Goal: Communication & Community: Answer question/provide support

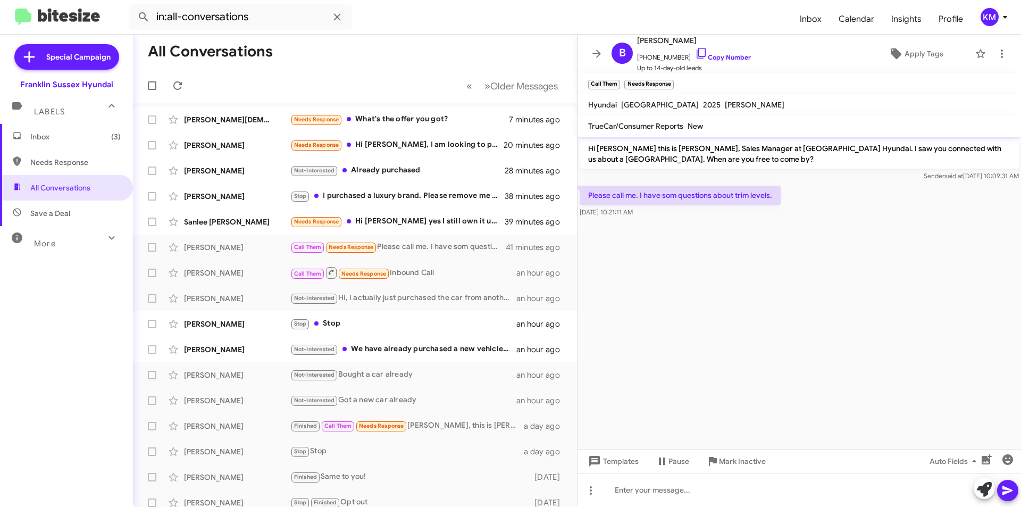
click at [861, 22] on span "Calendar" at bounding box center [856, 19] width 53 height 31
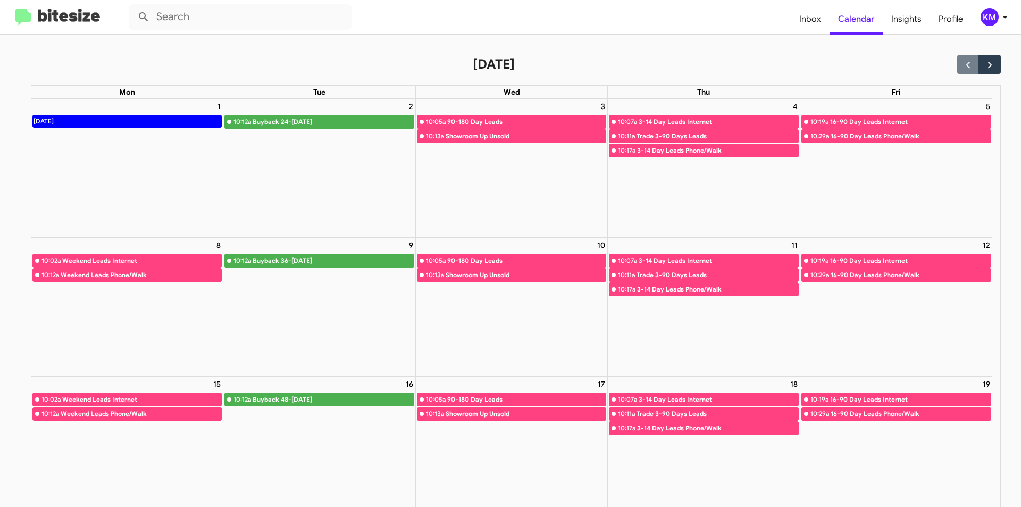
click at [811, 16] on span "Inbox" at bounding box center [809, 19] width 39 height 31
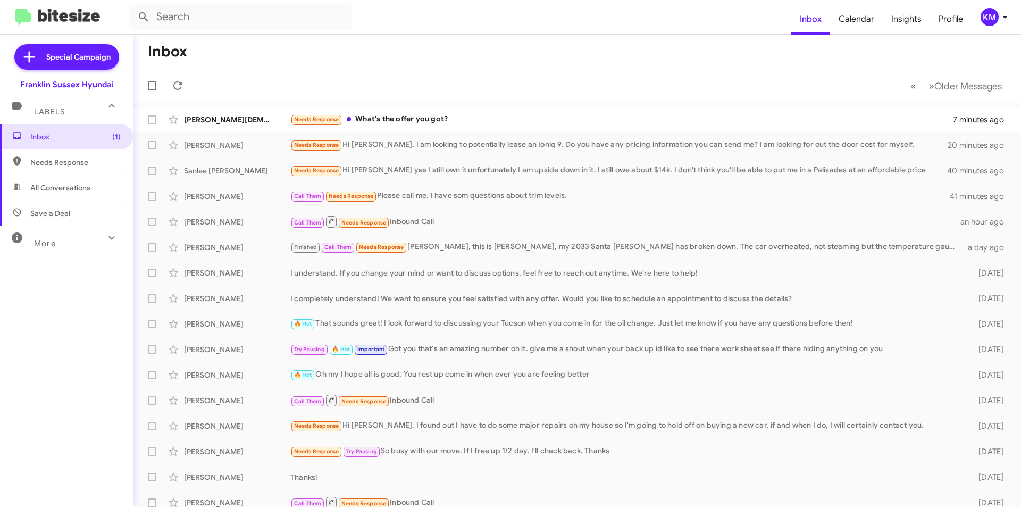
click at [385, 120] on div "Needs Response What's the offer you got?" at bounding box center [621, 119] width 662 height 12
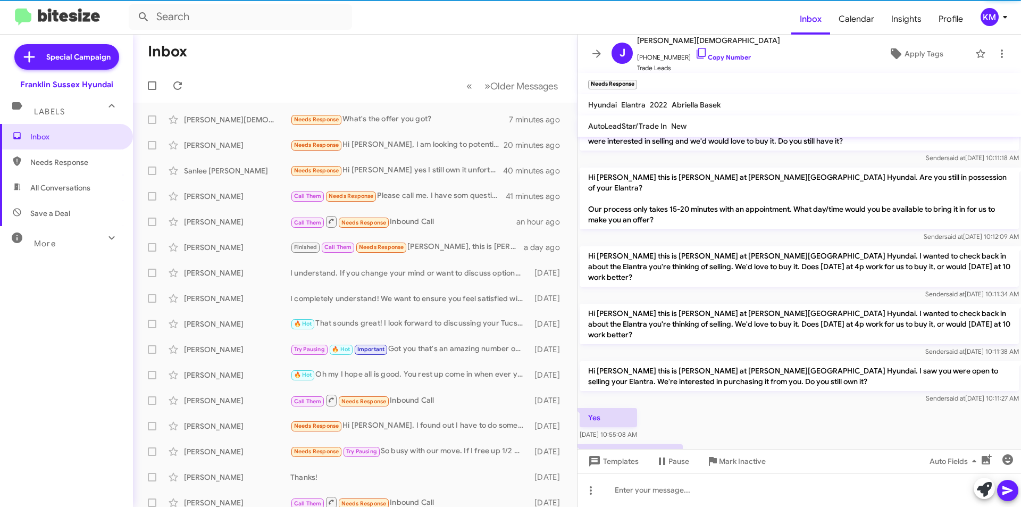
scroll to position [133, 0]
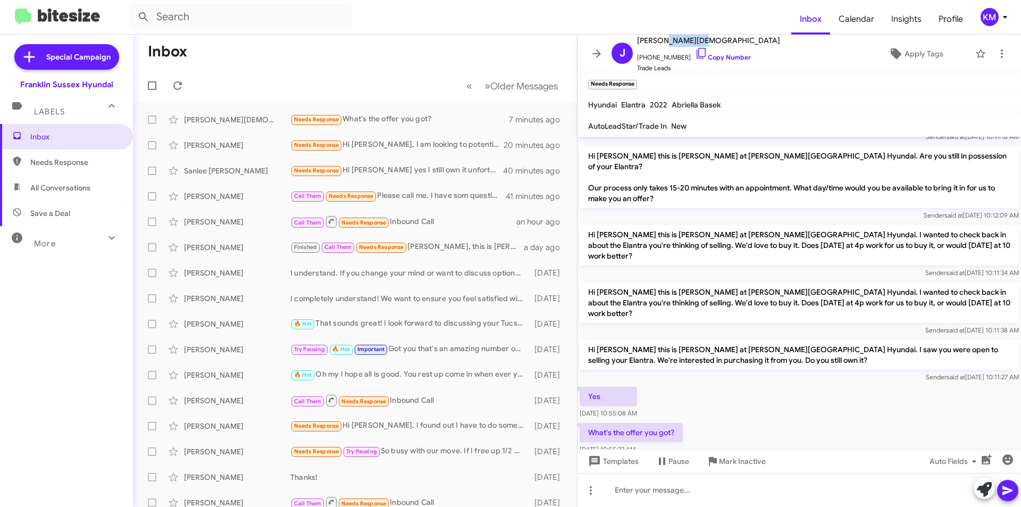
drag, startPoint x: 695, startPoint y: 41, endPoint x: 663, endPoint y: 43, distance: 32.4
click at [663, 43] on span "[PERSON_NAME][DEMOGRAPHIC_DATA]" at bounding box center [708, 40] width 143 height 13
copy span "[DEMOGRAPHIC_DATA]"
click at [989, 489] on icon at bounding box center [983, 489] width 15 height 15
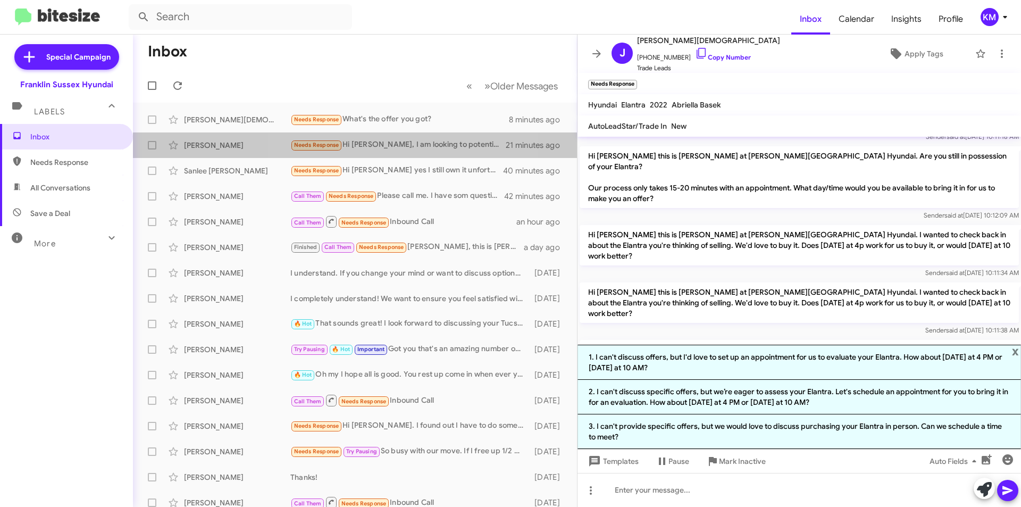
click at [384, 149] on div "Needs Response Hi [PERSON_NAME], I am looking to potentially lease an Ioniq 9. …" at bounding box center [397, 145] width 215 height 12
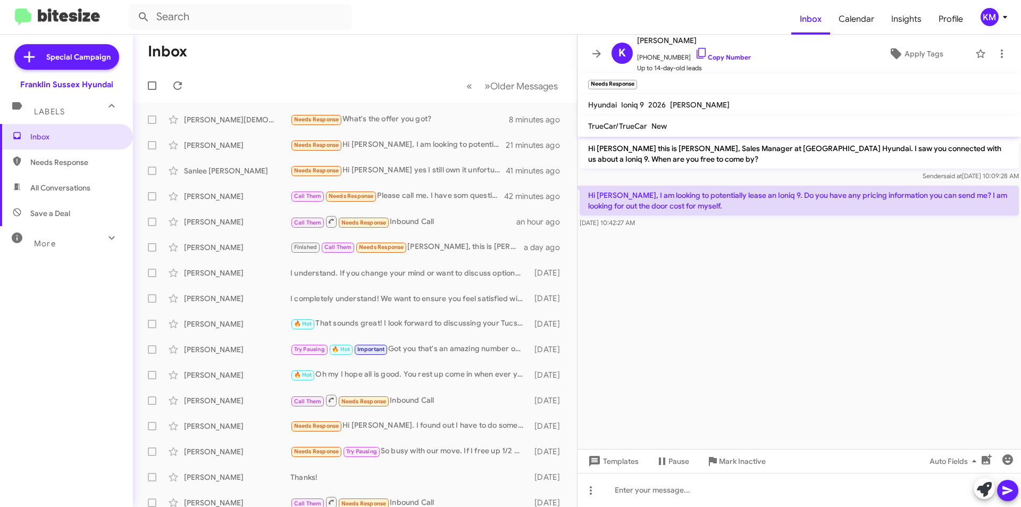
drag, startPoint x: 690, startPoint y: 41, endPoint x: 668, endPoint y: 40, distance: 22.4
click at [668, 40] on span "[PERSON_NAME]" at bounding box center [694, 40] width 114 height 13
copy span "Biason"
click at [658, 493] on div at bounding box center [798, 490] width 443 height 34
click at [982, 492] on icon at bounding box center [983, 489] width 15 height 15
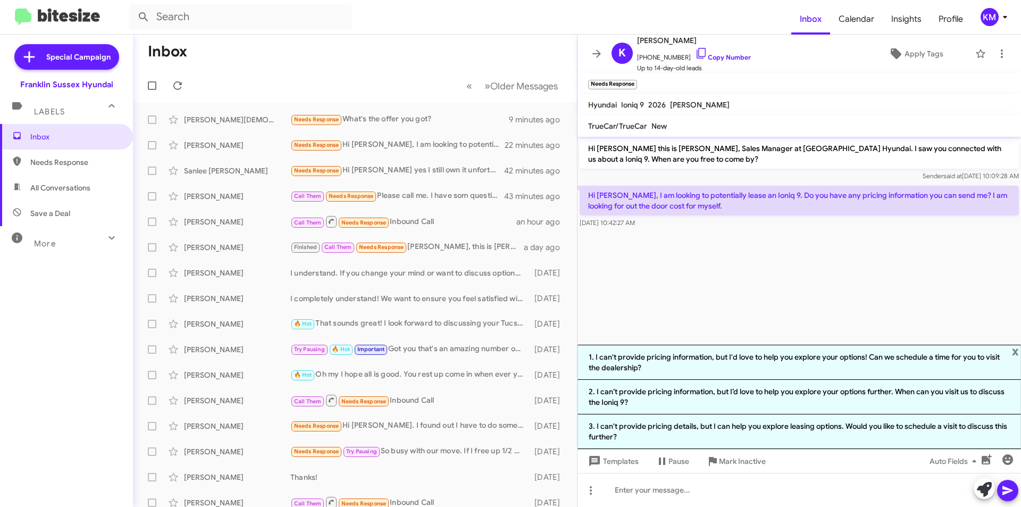
click at [742, 393] on li "2. I can’t provide pricing information, but I’d love to help you explore your o…" at bounding box center [798, 397] width 443 height 35
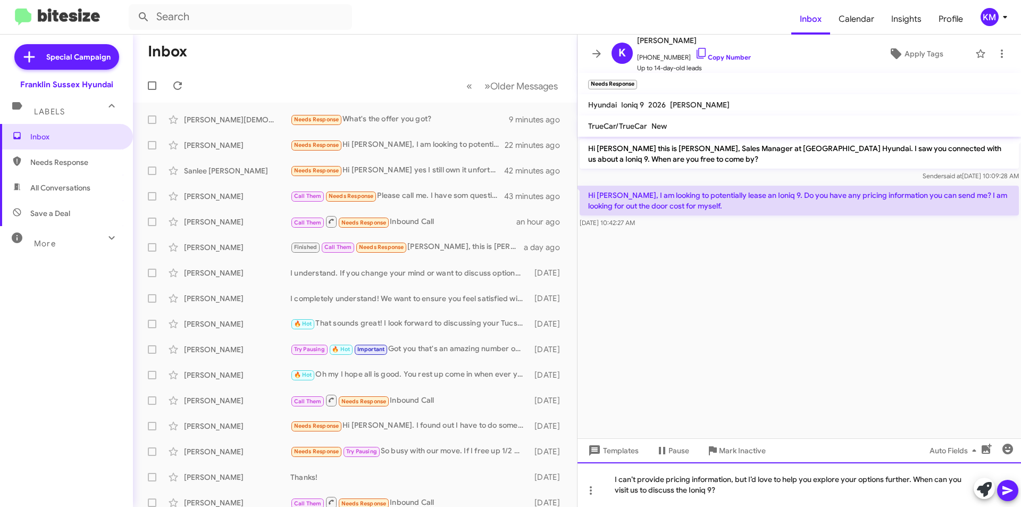
click at [729, 479] on div "I can’t provide pricing information, but I’d love to help you explore your opti…" at bounding box center [798, 484] width 443 height 45
click at [1005, 485] on icon at bounding box center [1007, 490] width 13 height 13
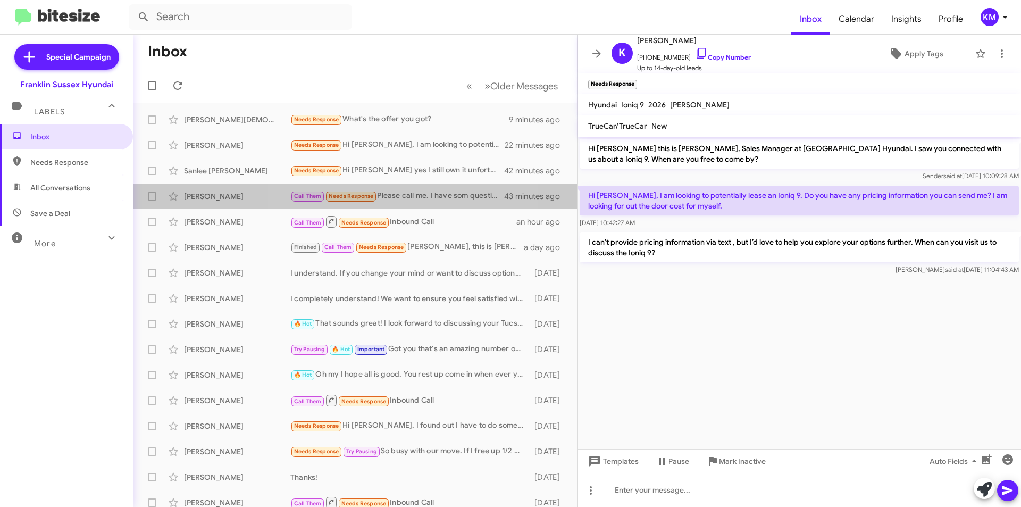
click at [395, 192] on div "Call Them Needs Response Please call me. I have som questions about trim levels." at bounding box center [397, 196] width 214 height 12
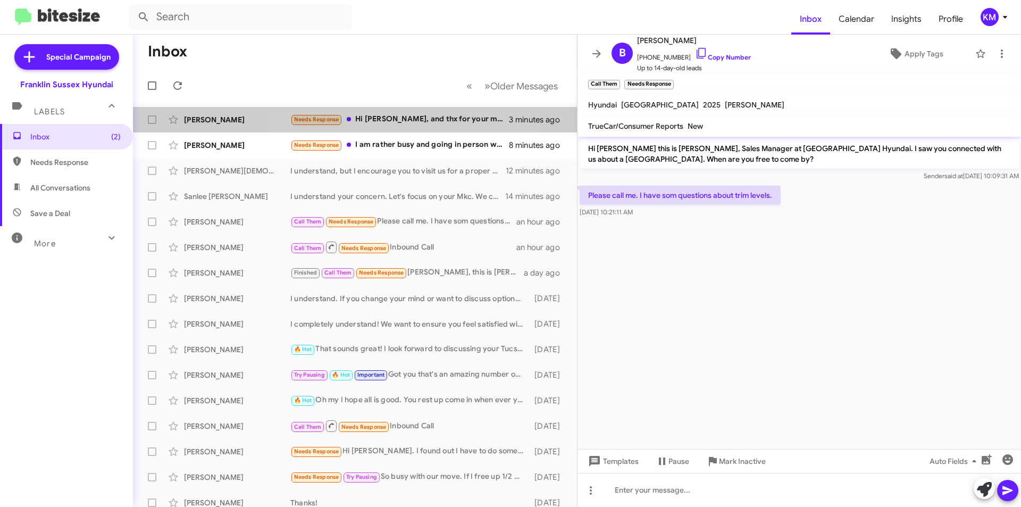
click at [401, 117] on div "Needs Response Hi [PERSON_NAME], and thx for your message. I'm just collecting …" at bounding box center [399, 119] width 218 height 12
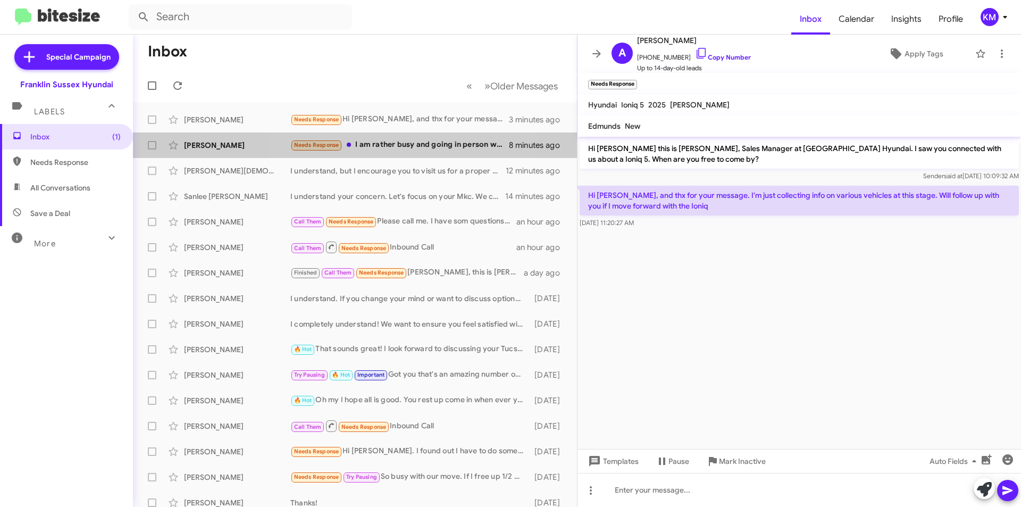
click at [373, 148] on div "Needs Response I am rather busy and going in person will be difficult. If there…" at bounding box center [399, 145] width 218 height 12
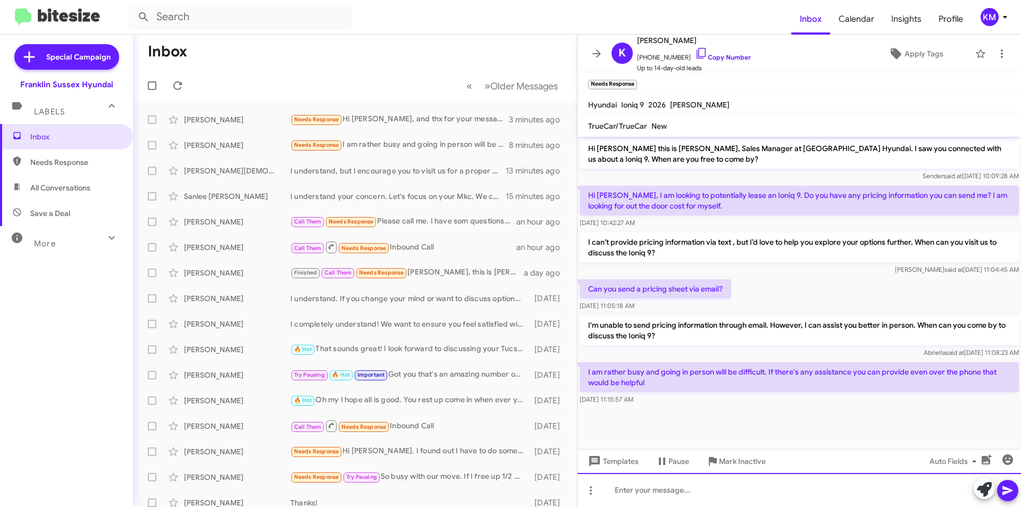
click at [661, 490] on div at bounding box center [798, 490] width 443 height 34
click at [1015, 489] on button at bounding box center [1007, 489] width 21 height 21
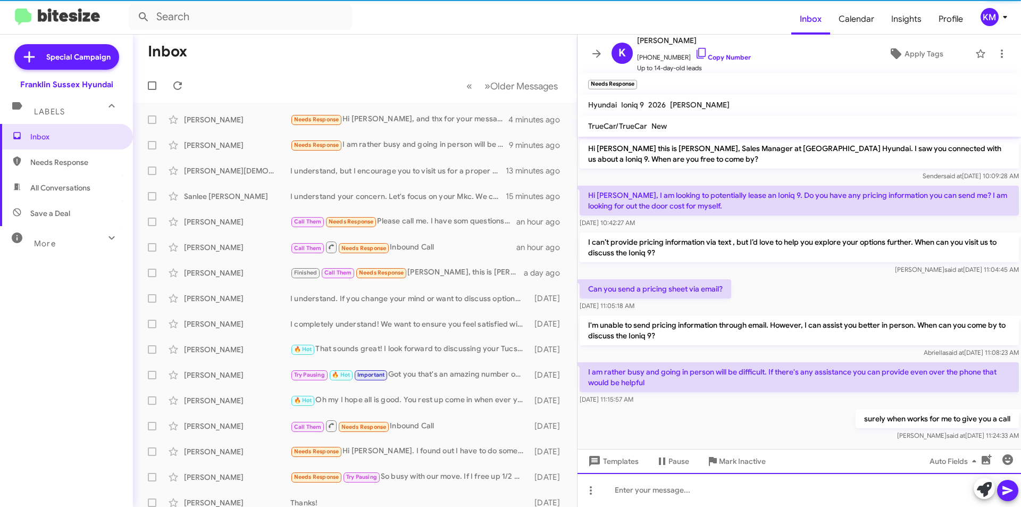
scroll to position [13, 0]
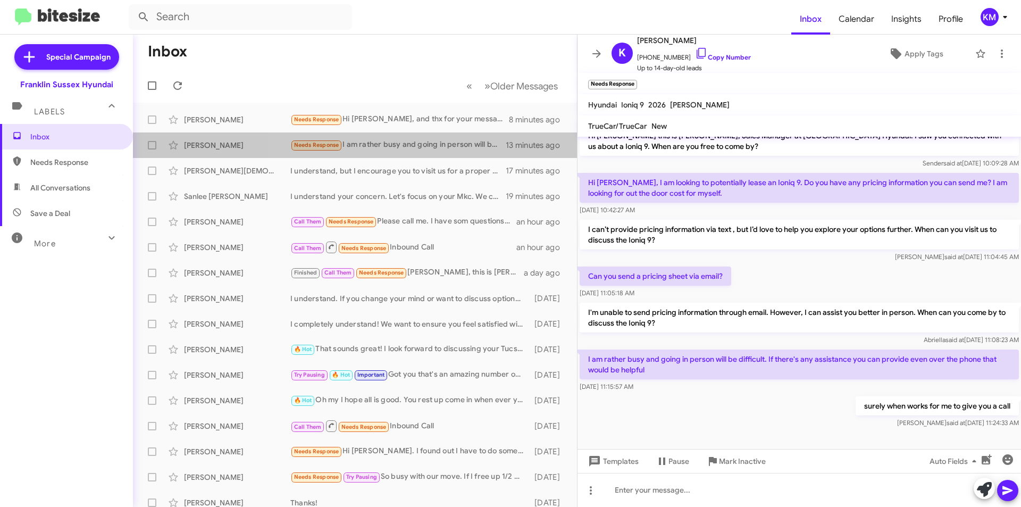
click at [419, 141] on div "Needs Response I am rather busy and going in person will be difficult. If there…" at bounding box center [397, 145] width 215 height 12
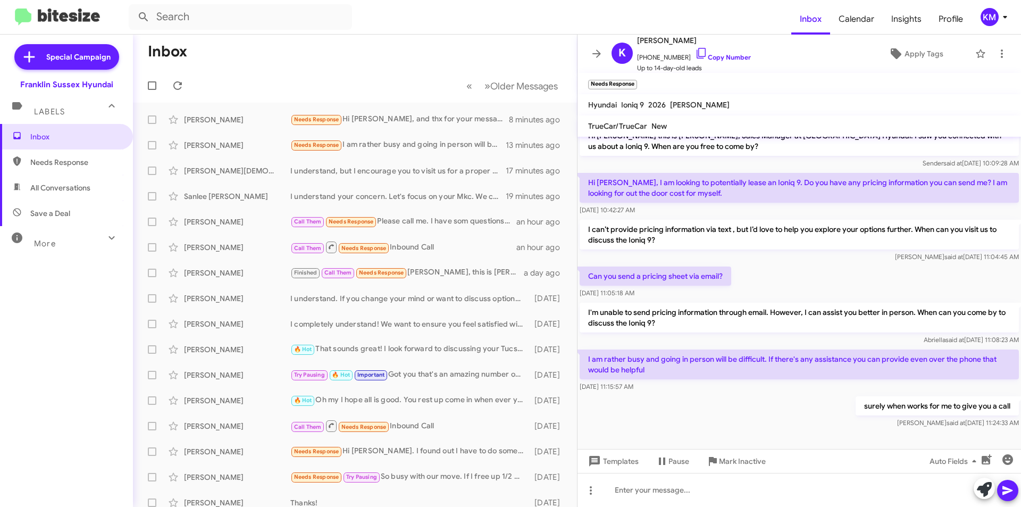
click at [409, 123] on div "Needs Response Hi [PERSON_NAME], and thx for your message. I'm just collecting …" at bounding box center [399, 119] width 218 height 12
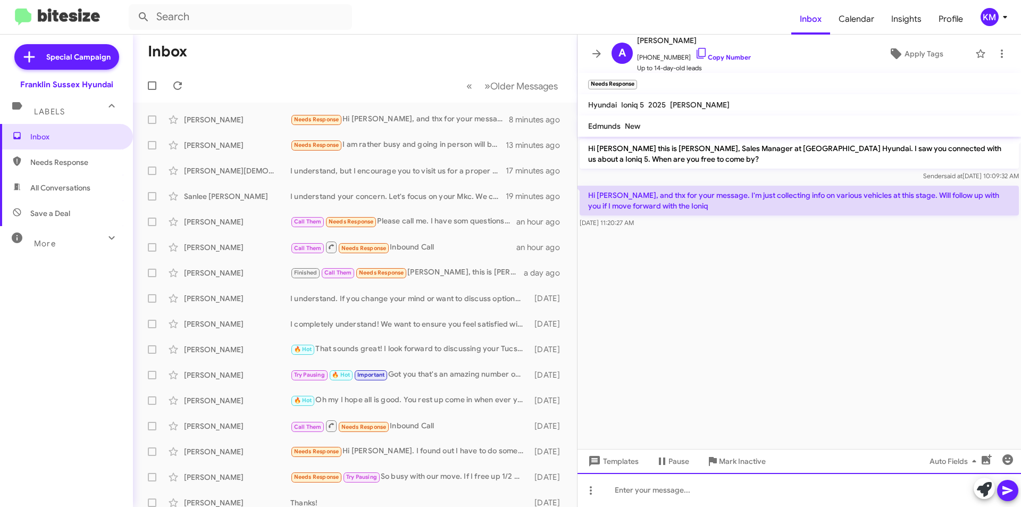
click at [696, 492] on div at bounding box center [798, 490] width 443 height 34
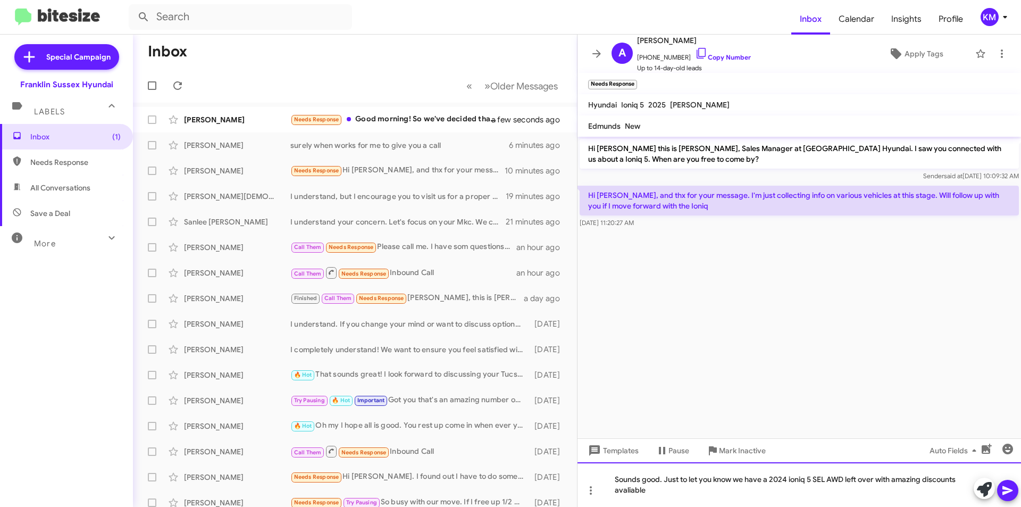
click at [632, 489] on div "Sounds good. Just to let you know we have a 2024 ioniq 5 SEL AWD left over with…" at bounding box center [798, 484] width 443 height 45
click at [1002, 496] on icon at bounding box center [1007, 490] width 13 height 13
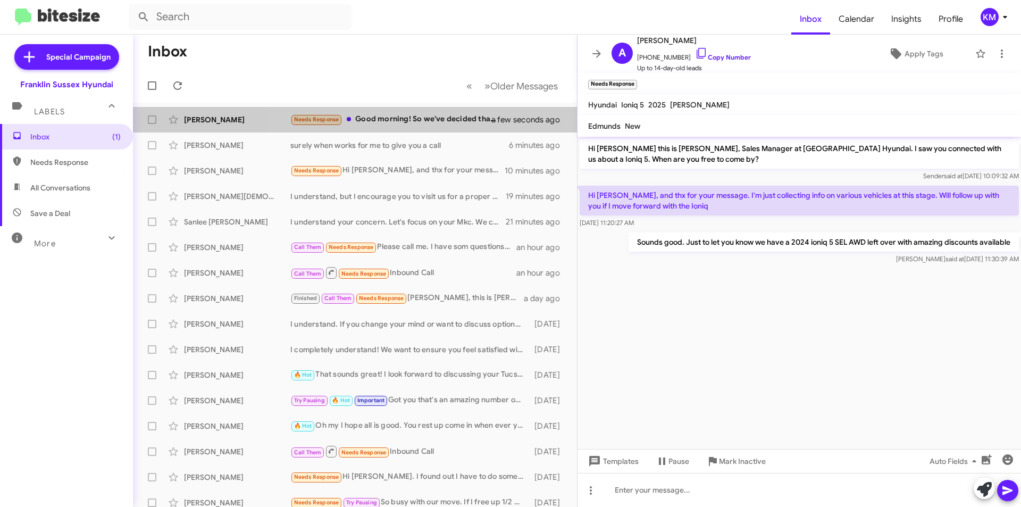
click at [453, 119] on div "Needs Response Good morning! So we've decided that we are not interested in doi…" at bounding box center [397, 119] width 214 height 12
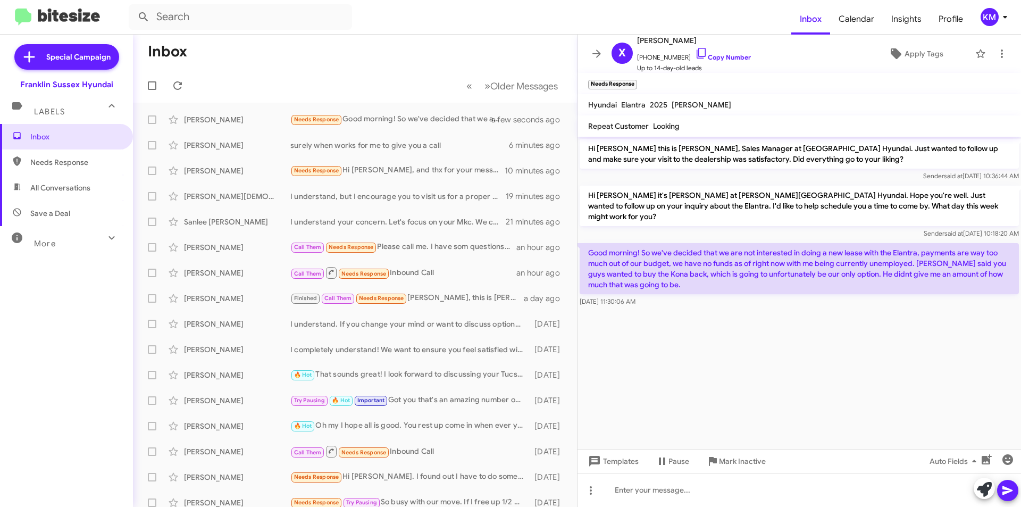
drag, startPoint x: 681, startPoint y: 41, endPoint x: 668, endPoint y: 42, distance: 13.9
click at [667, 43] on span "[PERSON_NAME]" at bounding box center [694, 40] width 114 height 13
copy span "[PERSON_NAME]"
click at [981, 493] on icon at bounding box center [983, 489] width 15 height 15
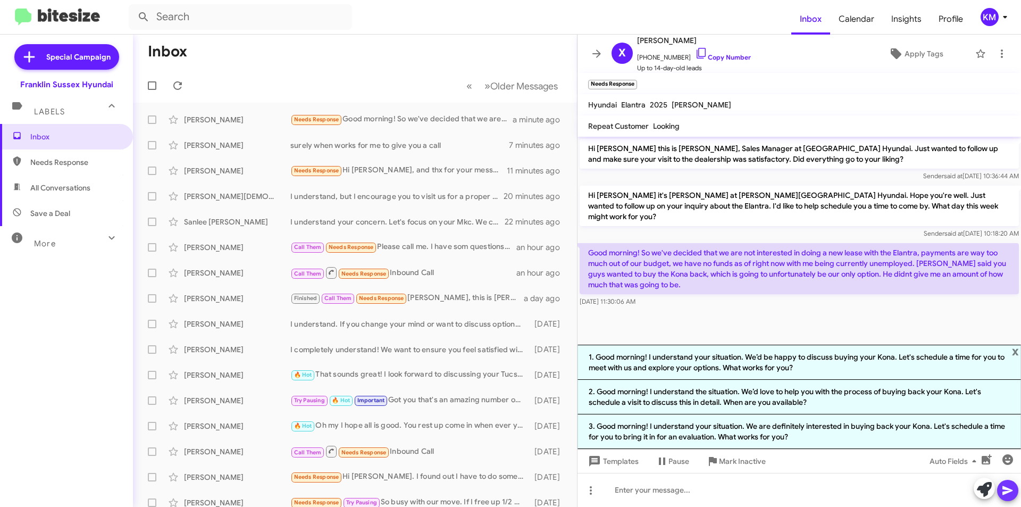
click at [1003, 490] on icon at bounding box center [1007, 490] width 13 height 13
click at [875, 431] on li "3. Good morning! I understand your situation. We are definitely interested in b…" at bounding box center [798, 431] width 443 height 35
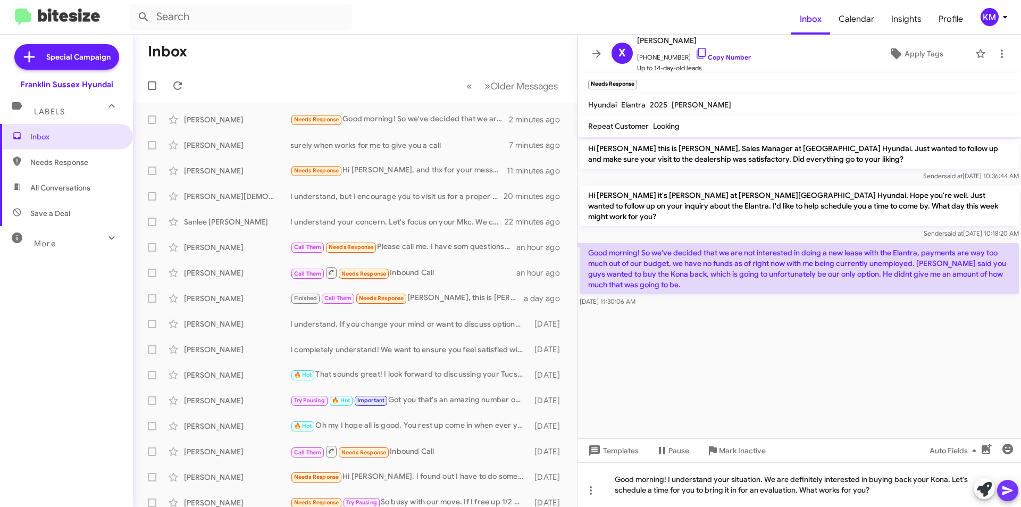
click at [1006, 489] on icon at bounding box center [1007, 490] width 10 height 9
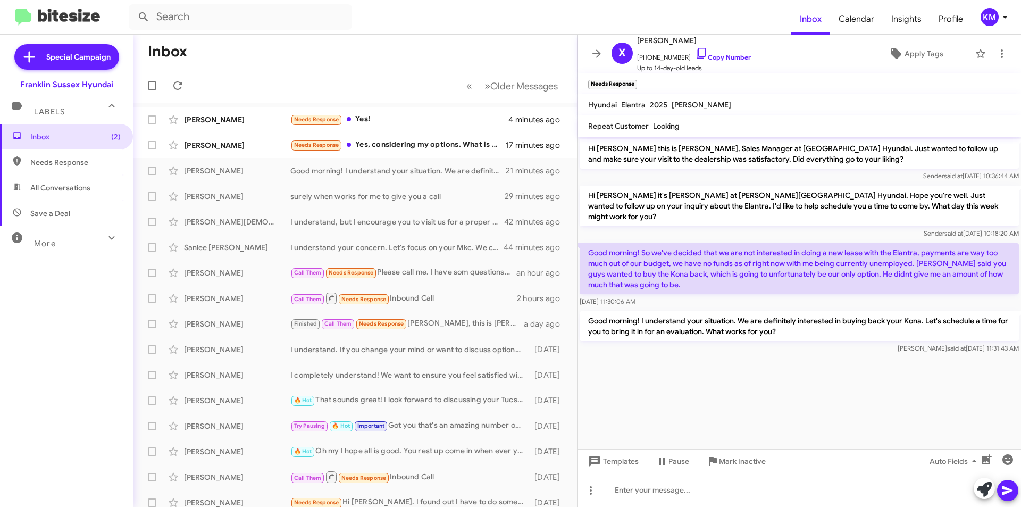
click at [381, 142] on div "Needs Response Yes, considering my options. What is my trade in value?" at bounding box center [397, 145] width 215 height 12
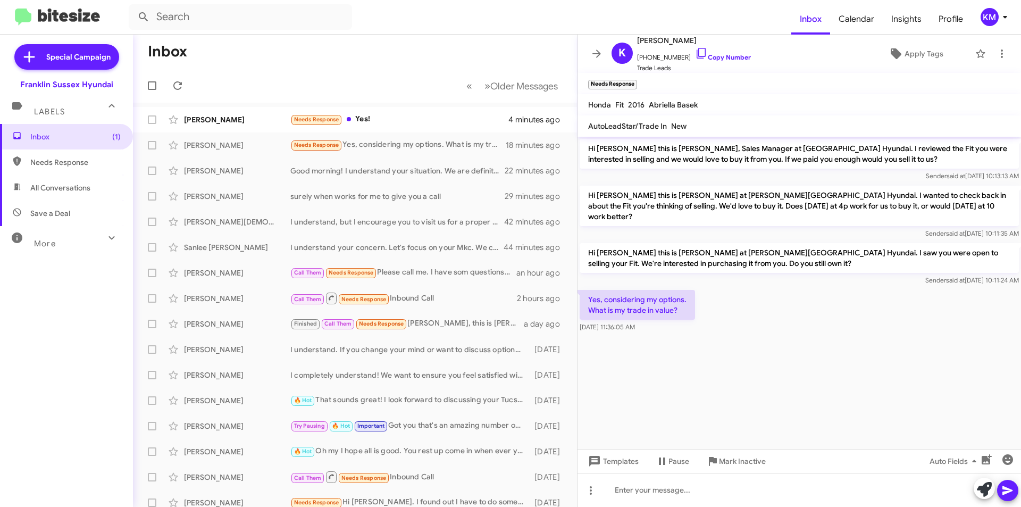
drag, startPoint x: 703, startPoint y: 40, endPoint x: 669, endPoint y: 39, distance: 34.0
click at [669, 39] on span "[PERSON_NAME]" at bounding box center [694, 40] width 114 height 13
click at [385, 121] on div "Needs Response Yes!" at bounding box center [399, 119] width 218 height 12
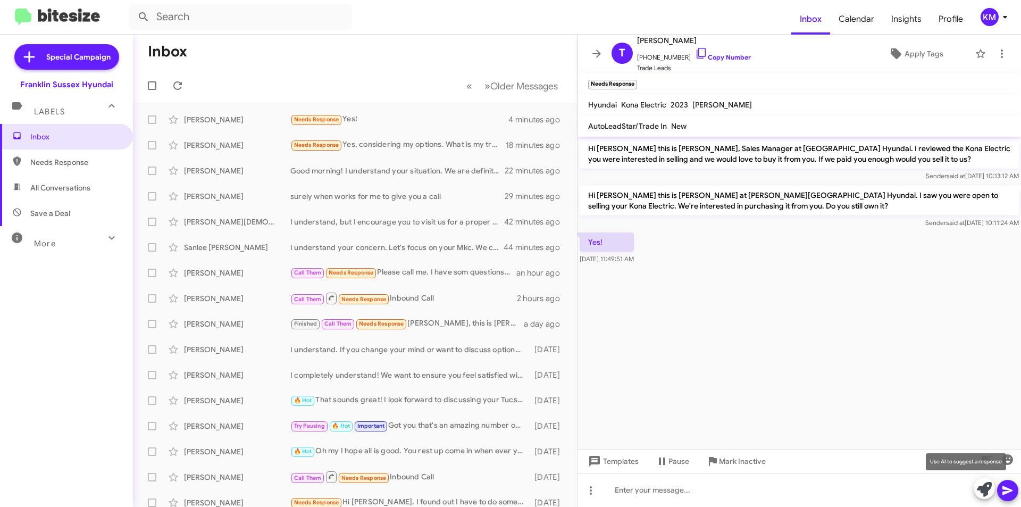
click at [986, 489] on icon at bounding box center [983, 489] width 15 height 15
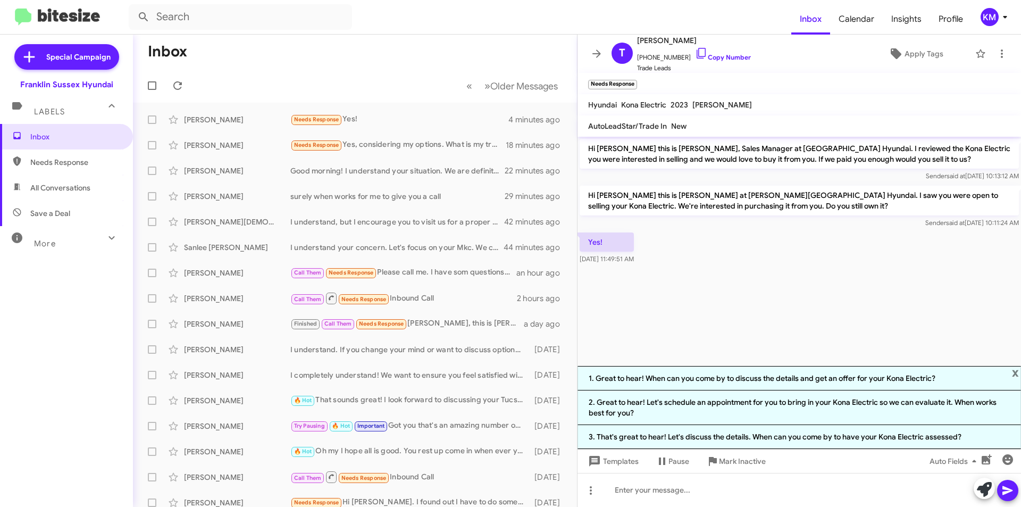
click at [779, 382] on li "1. Great to hear! When can you come by to discuss the details and get an offer …" at bounding box center [798, 378] width 443 height 24
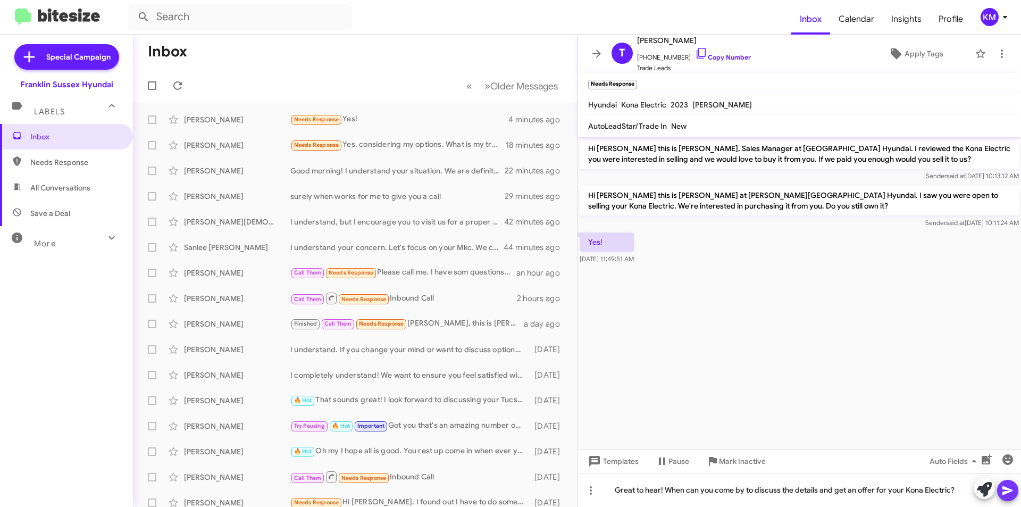
click at [1006, 487] on icon at bounding box center [1007, 490] width 10 height 9
